Goal: Navigation & Orientation: Find specific page/section

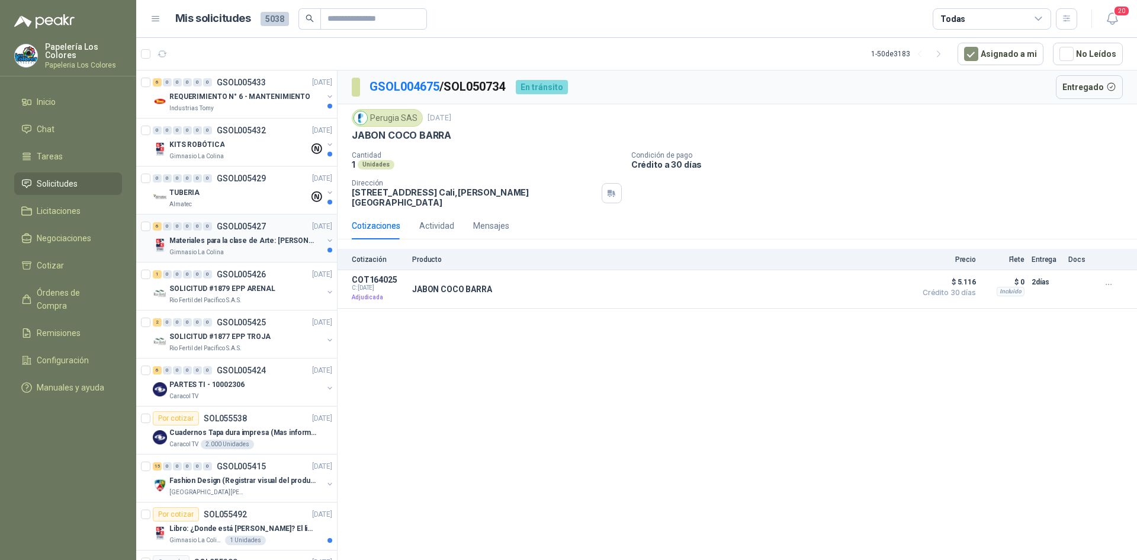
click at [277, 223] on div "6 0 0 0 0 0 GSOL005427 [DATE]" at bounding box center [244, 226] width 182 height 14
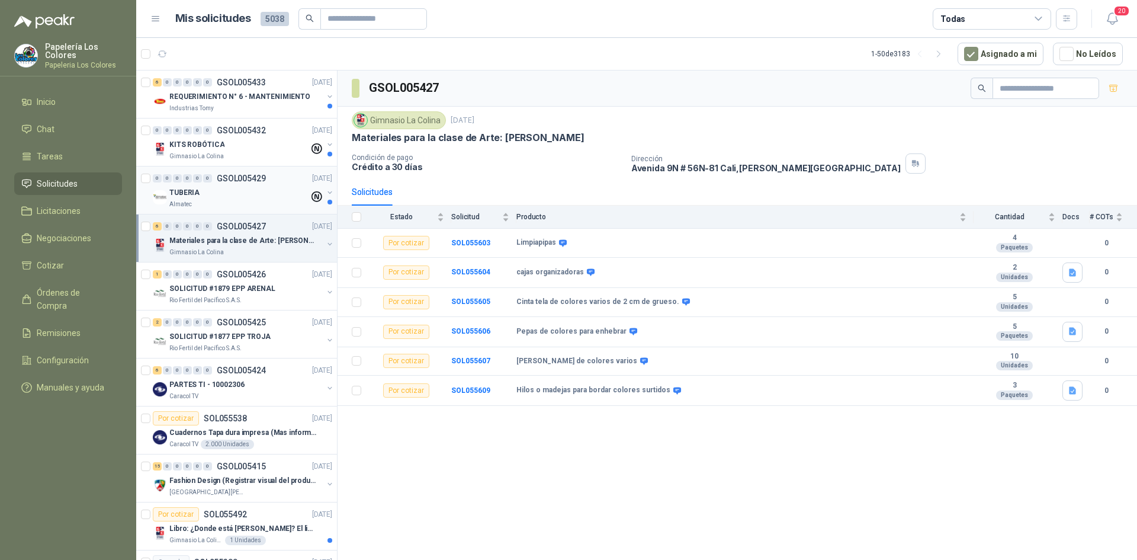
click at [275, 193] on div "TUBERIA" at bounding box center [239, 192] width 140 height 14
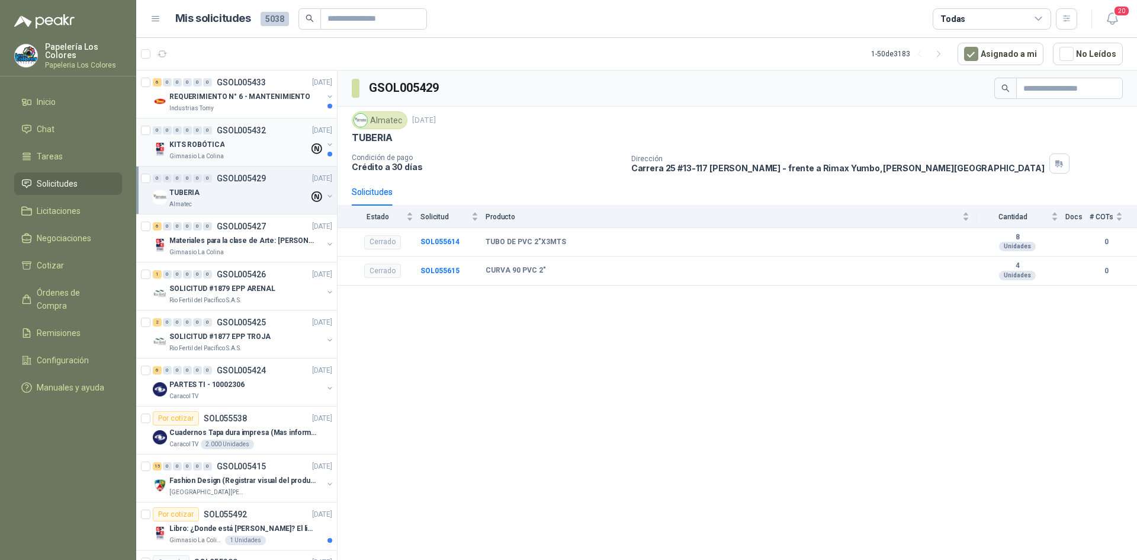
click at [261, 139] on div "KITS ROBÓTICA" at bounding box center [239, 144] width 140 height 14
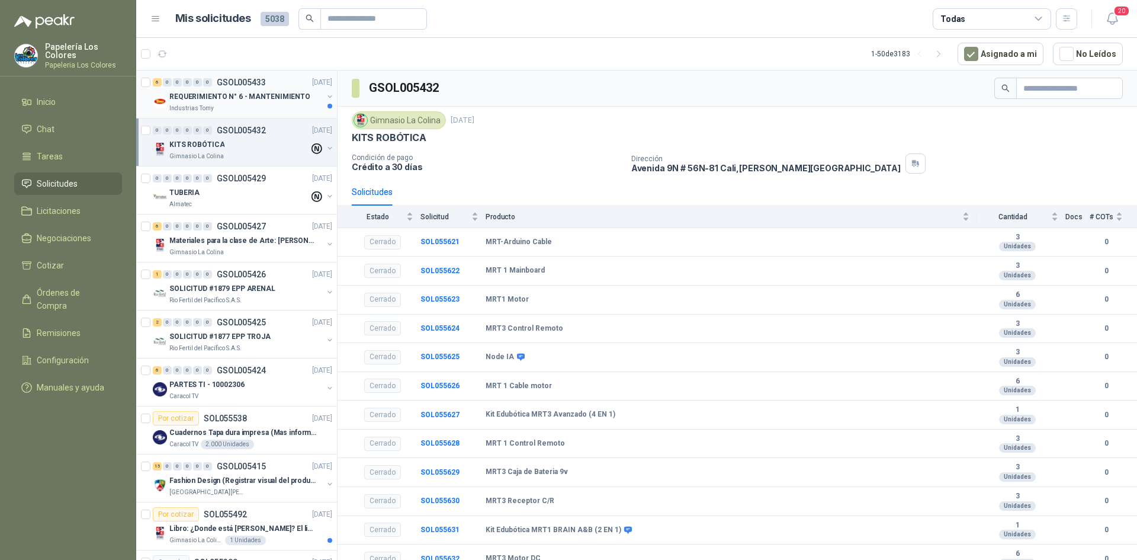
click at [273, 104] on div "Industrias Tomy" at bounding box center [245, 108] width 153 height 9
